Goal: Entertainment & Leisure: Consume media (video, audio)

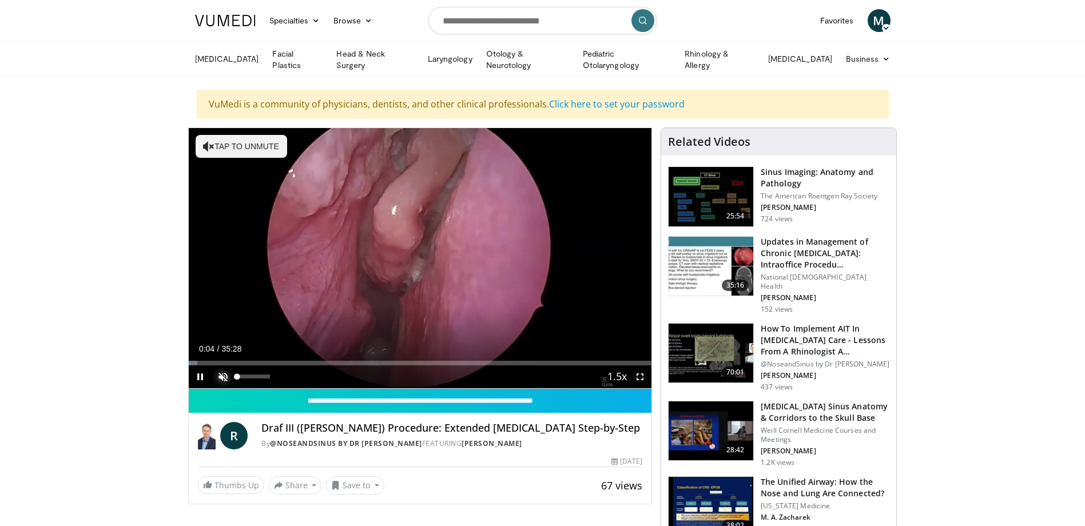
click at [224, 376] on span "Video Player" at bounding box center [223, 376] width 23 height 23
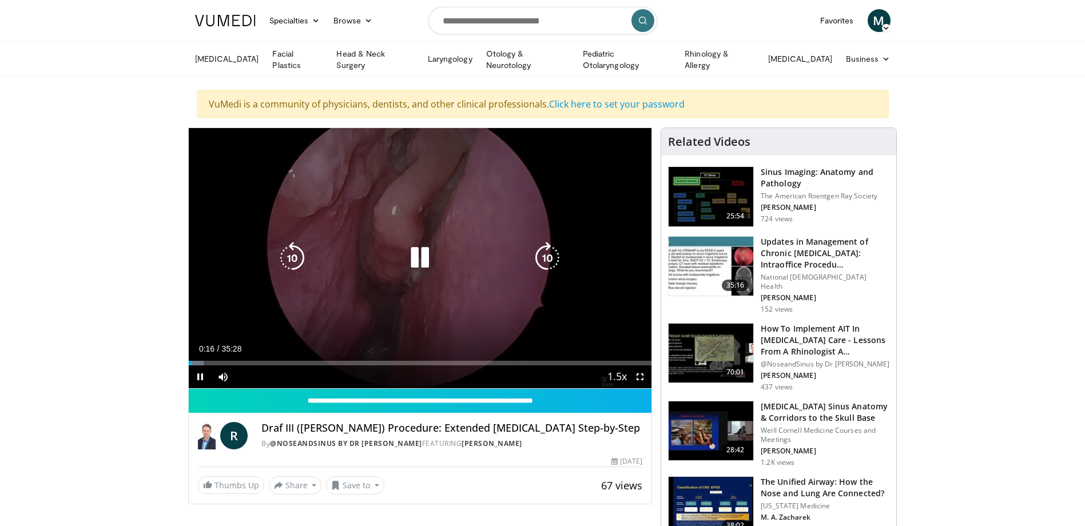
click at [589, 258] on div "10 seconds Tap to unmute" at bounding box center [420, 258] width 463 height 260
click at [420, 260] on icon "Video Player" at bounding box center [420, 258] width 32 height 32
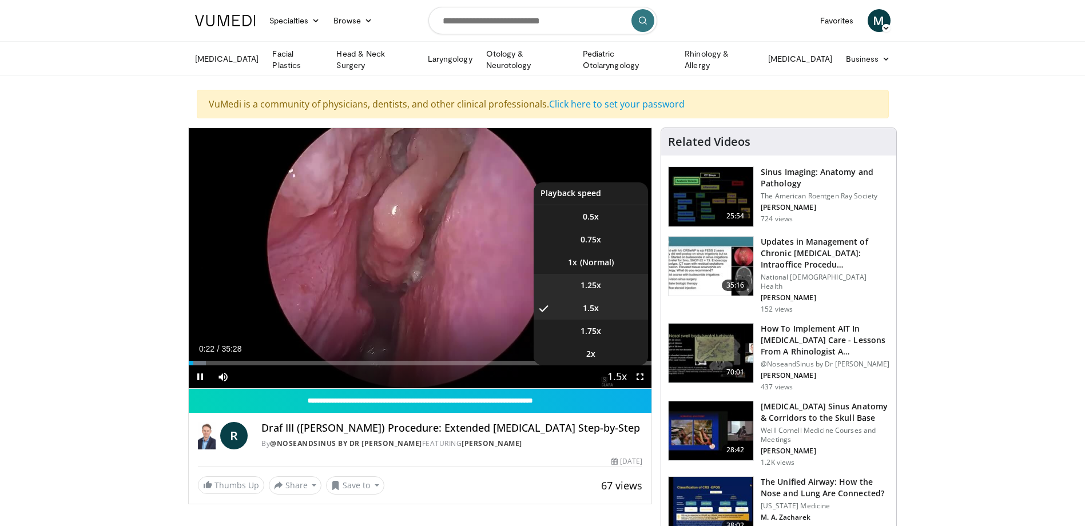
click at [594, 281] on span "1.25x" at bounding box center [590, 285] width 21 height 11
click at [592, 260] on li "1x" at bounding box center [590, 262] width 114 height 23
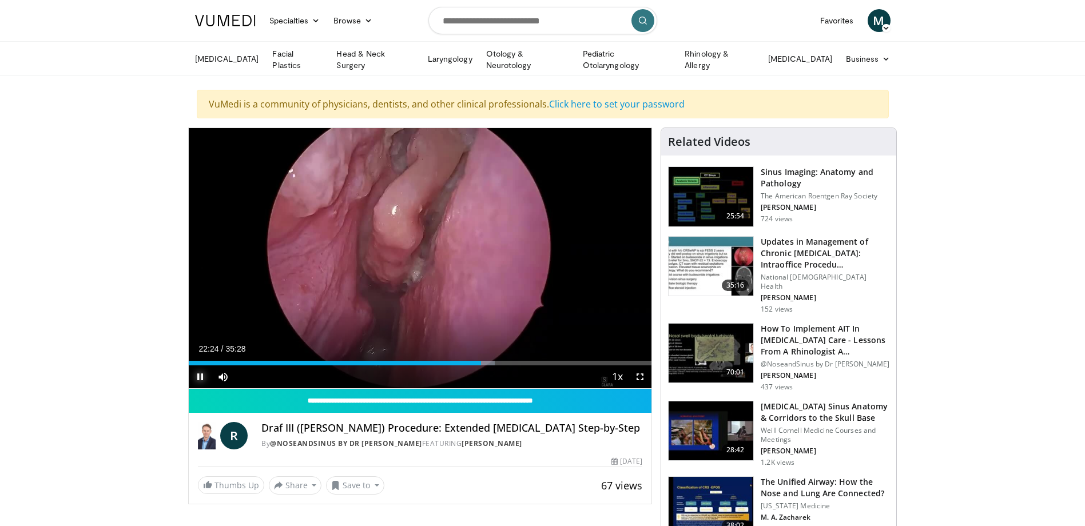
click at [201, 372] on span "Video Player" at bounding box center [200, 376] width 23 height 23
